Goal: Navigation & Orientation: Understand site structure

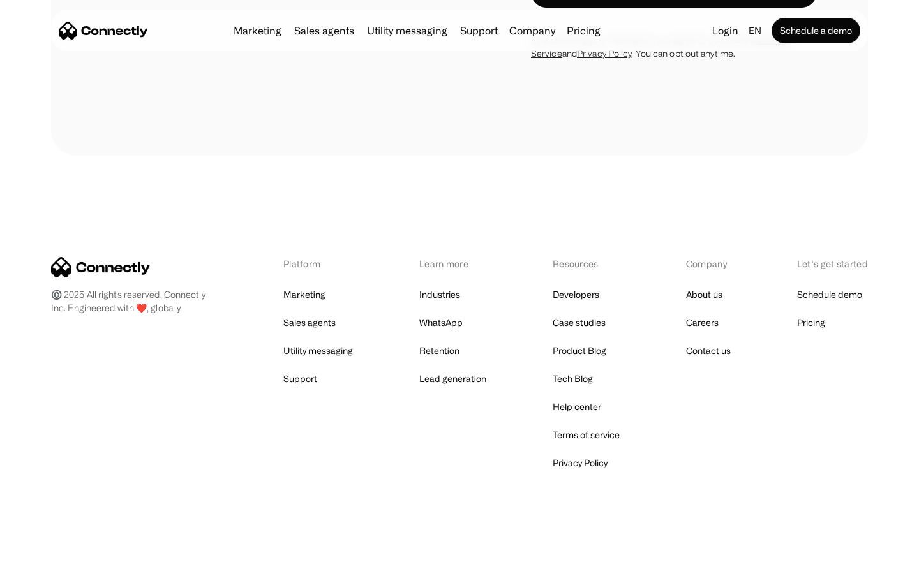
scroll to position [3616, 0]
